Goal: Obtain resource: Download file/media

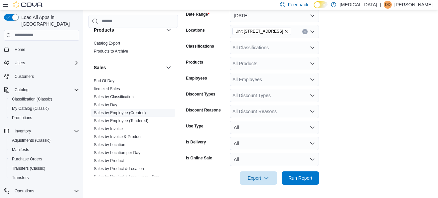
scroll to position [427, 0]
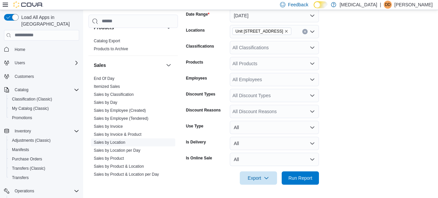
click at [120, 140] on span "Sales by Location" at bounding box center [110, 141] width 32 height 5
click at [119, 142] on link "Sales by Location" at bounding box center [110, 142] width 32 height 5
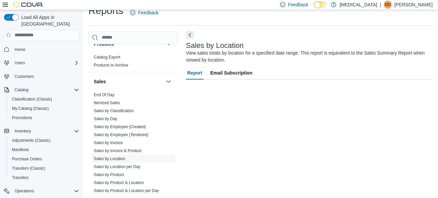
scroll to position [11, 0]
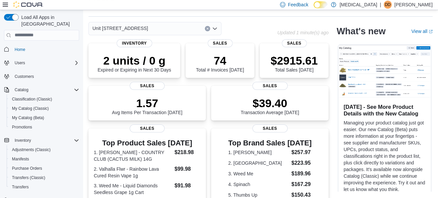
scroll to position [77, 0]
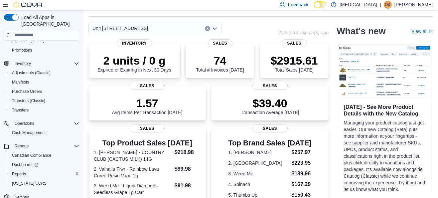
click at [18, 171] on span "Reports" at bounding box center [19, 173] width 14 height 5
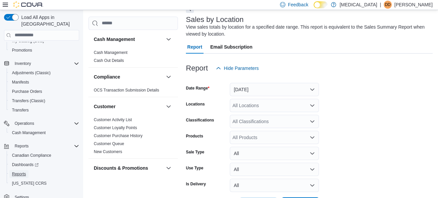
scroll to position [63, 0]
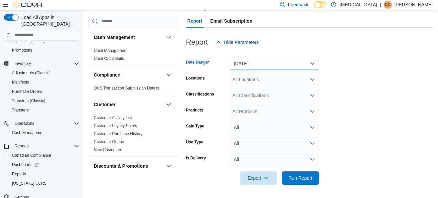
click at [257, 70] on button "[DATE]" at bounding box center [274, 63] width 89 height 13
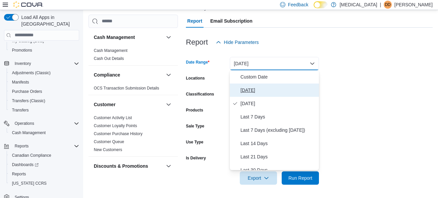
click at [258, 94] on button "[DATE]" at bounding box center [274, 89] width 89 height 13
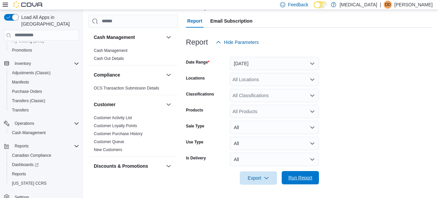
click at [304, 181] on span "Run Report" at bounding box center [300, 177] width 24 height 7
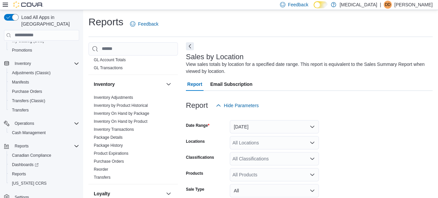
scroll to position [191, 0]
click at [121, 122] on link "Inventory On Hand by Product" at bounding box center [120, 122] width 53 height 5
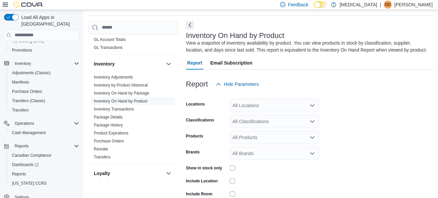
scroll to position [22, 0]
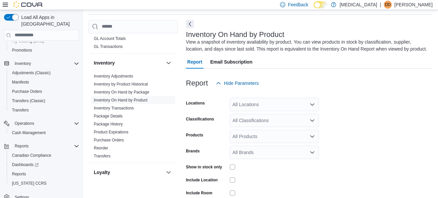
click at [261, 105] on div "All Locations" at bounding box center [274, 104] width 89 height 13
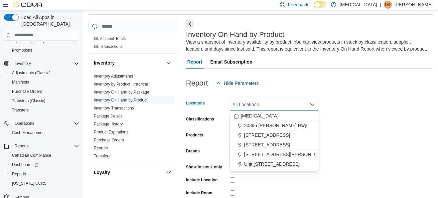
click at [271, 162] on span "Unit [STREET_ADDRESS]" at bounding box center [271, 163] width 55 height 7
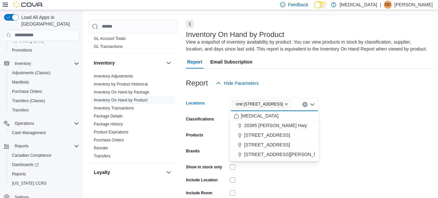
click at [341, 124] on form "Locations Unit [STREET_ADDRESS] Combo box. Selected. [STREET_ADDRESS]. Press Ba…" at bounding box center [309, 160] width 247 height 140
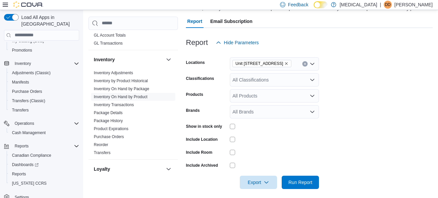
scroll to position [67, 0]
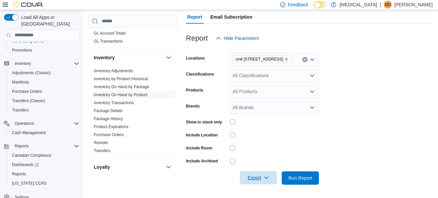
click at [262, 177] on span "Export" at bounding box center [258, 177] width 29 height 13
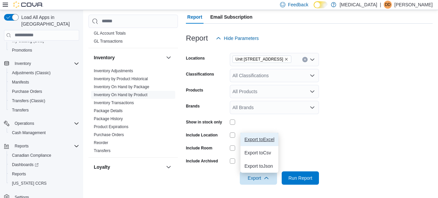
click at [266, 138] on span "Export to Excel" at bounding box center [259, 139] width 30 height 5
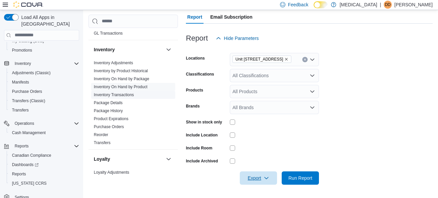
scroll to position [201, 0]
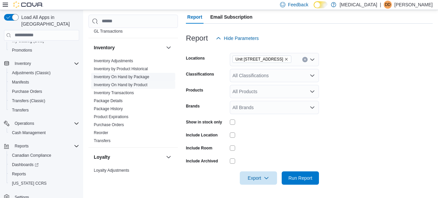
click at [124, 77] on link "Inventory On Hand by Package" at bounding box center [121, 76] width 55 height 5
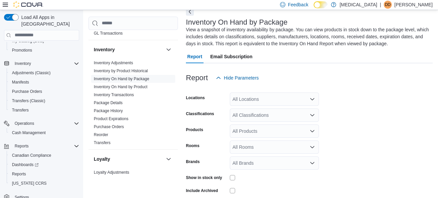
scroll to position [37, 0]
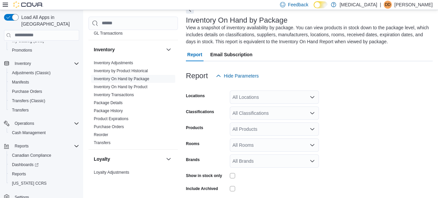
click at [275, 96] on div "All Locations" at bounding box center [274, 96] width 89 height 13
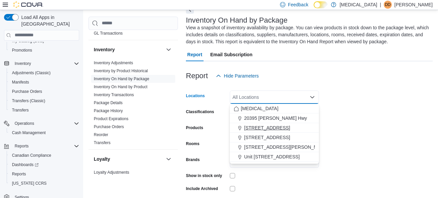
scroll to position [64, 0]
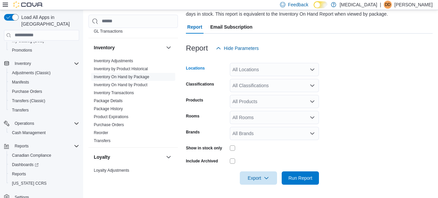
click at [277, 67] on div "All Locations" at bounding box center [274, 69] width 89 height 13
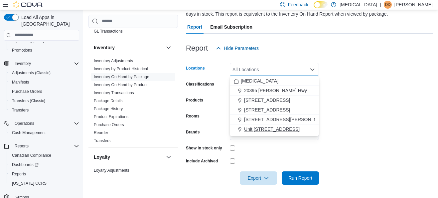
click at [289, 126] on span "Unit [STREET_ADDRESS]" at bounding box center [271, 129] width 55 height 7
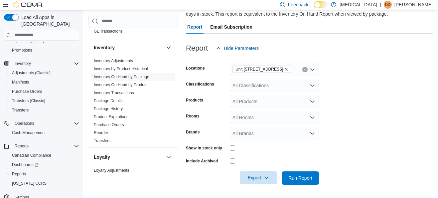
click at [260, 180] on span "Export" at bounding box center [258, 177] width 29 height 13
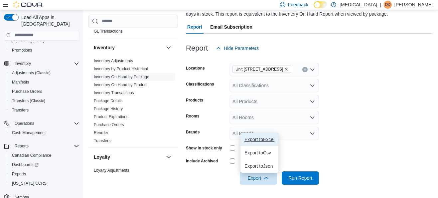
click at [260, 138] on span "Export to Excel" at bounding box center [259, 139] width 30 height 5
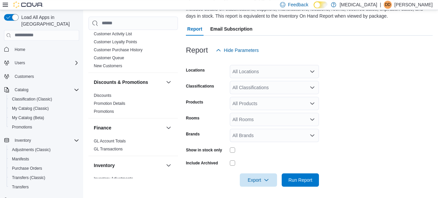
scroll to position [64, 0]
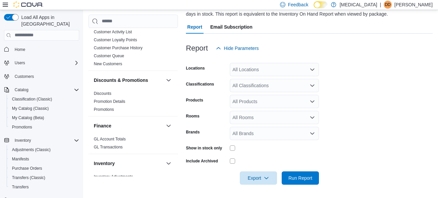
click at [253, 72] on div "All Locations" at bounding box center [274, 69] width 89 height 13
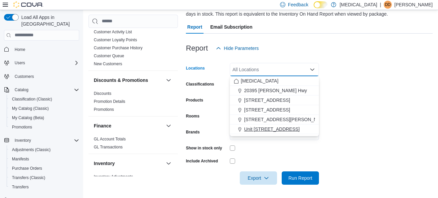
click at [268, 130] on span "Unit [STREET_ADDRESS]" at bounding box center [271, 129] width 55 height 7
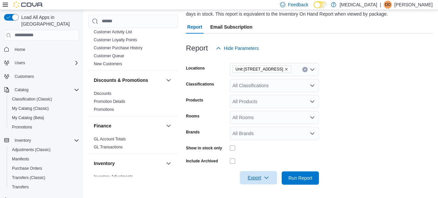
click at [259, 181] on span "Export" at bounding box center [258, 177] width 29 height 13
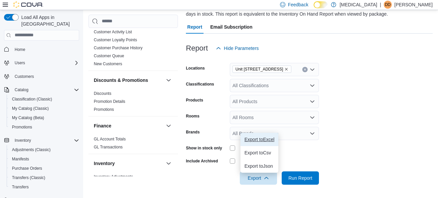
click at [260, 139] on span "Export to Excel" at bounding box center [259, 139] width 30 height 5
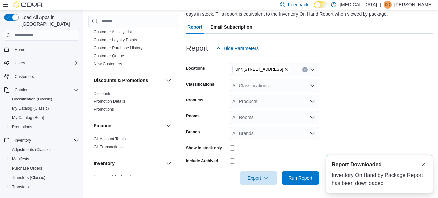
scroll to position [0, 0]
